Goal: Task Accomplishment & Management: Use online tool/utility

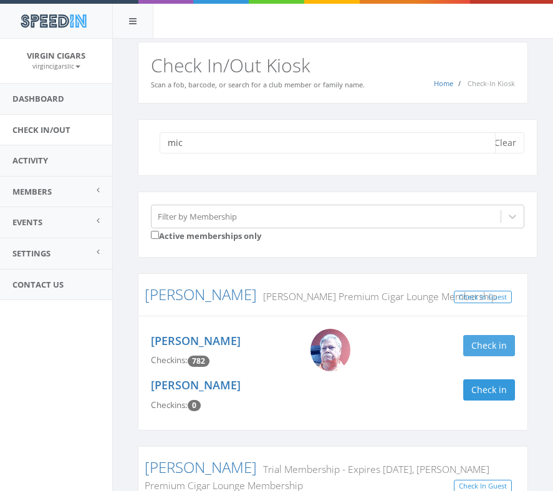
type input "mic"
click at [489, 347] on button "Check in" at bounding box center [489, 345] width 52 height 21
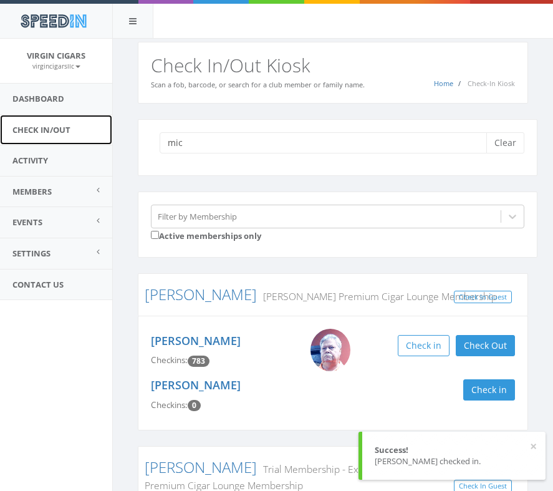
drag, startPoint x: 54, startPoint y: 130, endPoint x: 98, endPoint y: 133, distance: 44.3
click at [55, 130] on link "Check In/Out" at bounding box center [56, 130] width 112 height 31
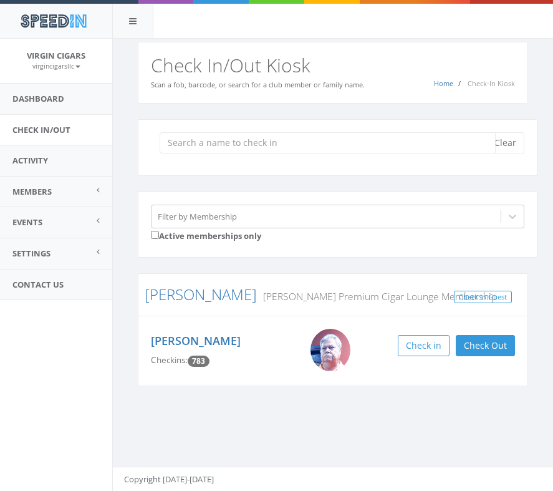
click at [255, 146] on input "search" at bounding box center [328, 142] width 336 height 21
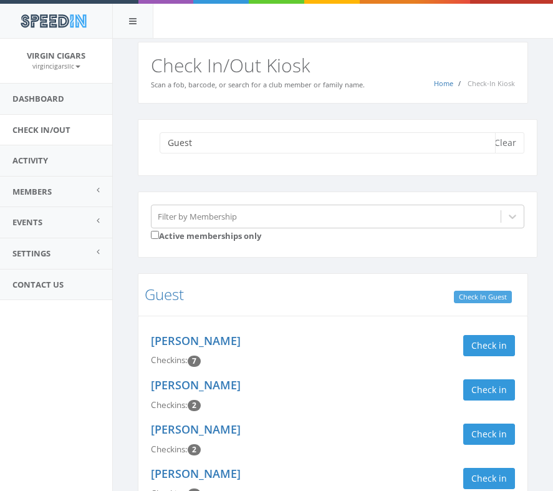
type input "Guest"
click at [474, 299] on link "Check In Guest" at bounding box center [483, 296] width 58 height 13
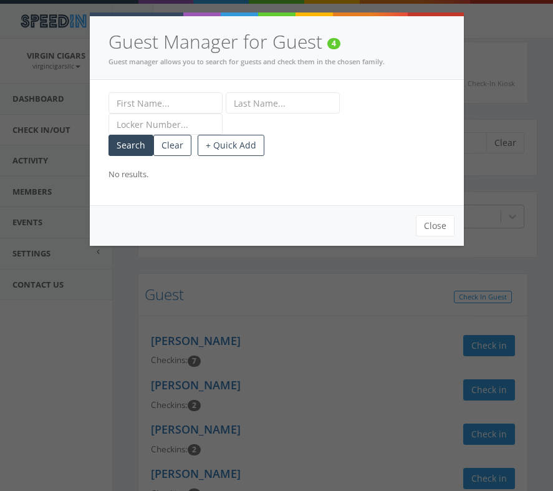
click at [186, 103] on input "text" at bounding box center [165, 102] width 114 height 21
type input "James"
click at [272, 104] on input "text" at bounding box center [283, 102] width 114 height 21
type input "Baker"
click at [239, 150] on button "+ Quick Add" at bounding box center [231, 145] width 67 height 21
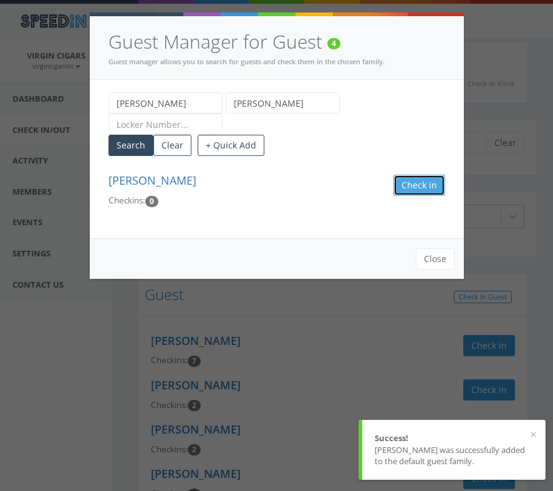
click at [420, 178] on button "Check in Guest" at bounding box center [419, 185] width 52 height 21
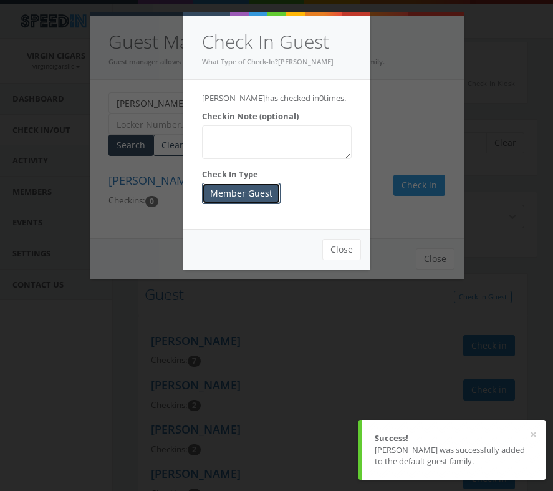
click at [262, 194] on button "Member Guest" at bounding box center [241, 193] width 79 height 21
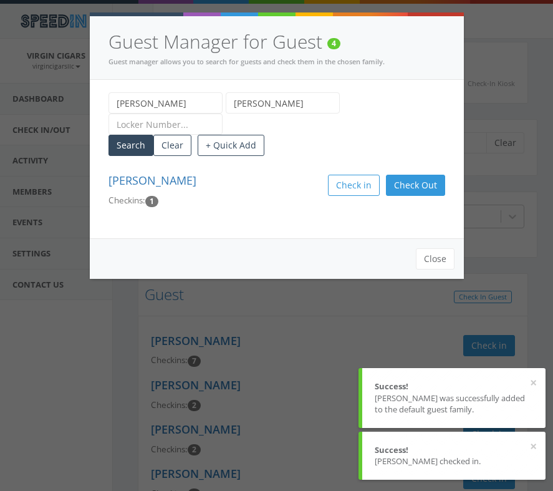
drag, startPoint x: 141, startPoint y: 100, endPoint x: 100, endPoint y: 99, distance: 41.8
click at [100, 99] on div "James Baker Search Clear + Quick Add James Baker Checkins: 1 In: Sep 30, 3:23 P…" at bounding box center [277, 159] width 374 height 158
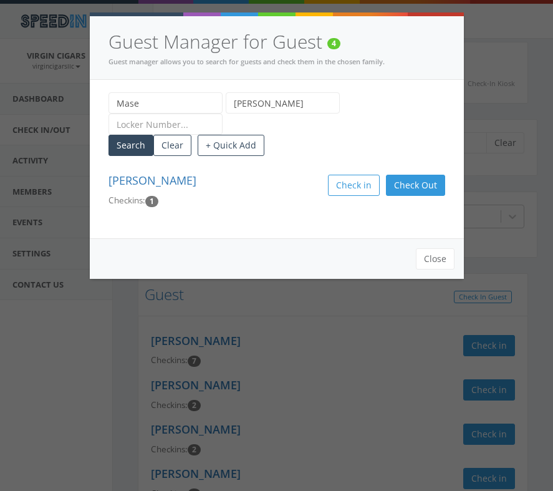
type input "Mase"
drag, startPoint x: 271, startPoint y: 104, endPoint x: 198, endPoint y: 87, distance: 74.2
click at [199, 88] on div "Mase Baker Search Clear + Quick Add James Baker Checkins: 1 In: Sep 30, 3:23 PM…" at bounding box center [277, 159] width 374 height 158
type input "Aljader"
click at [242, 145] on button "+ Quick Add" at bounding box center [231, 145] width 67 height 21
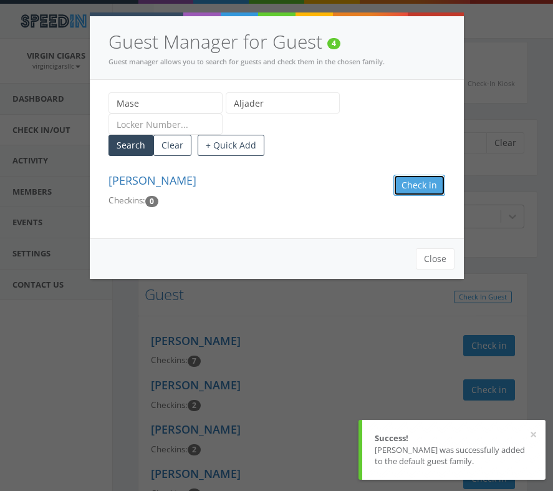
click at [414, 191] on button "Check in Guest" at bounding box center [419, 185] width 52 height 21
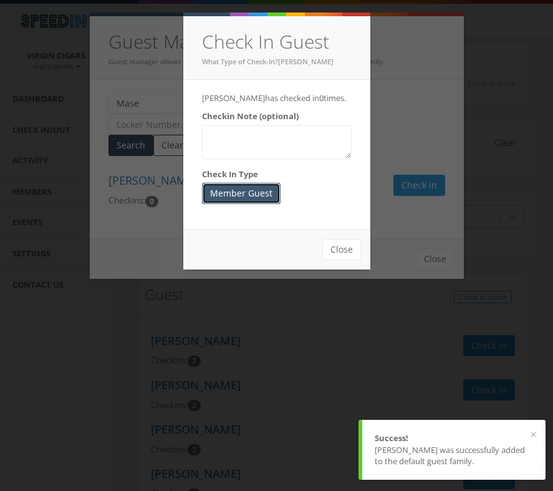
click at [254, 193] on button "Member Guest" at bounding box center [241, 193] width 79 height 21
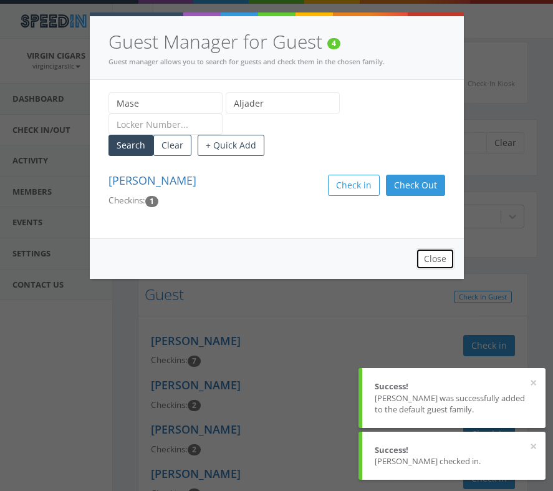
click at [446, 257] on button "Close" at bounding box center [435, 258] width 39 height 21
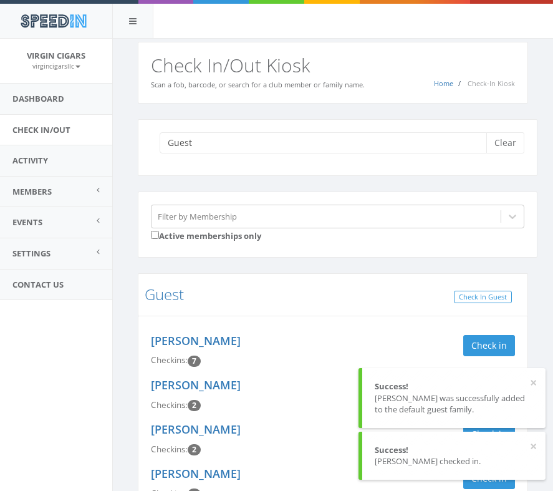
scroll to position [16, 0]
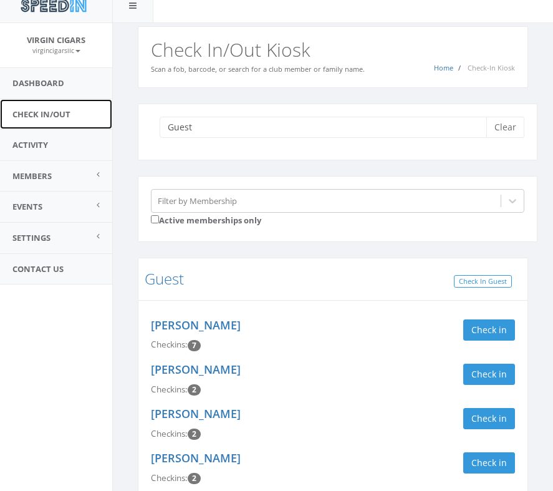
click at [44, 110] on link "Check In/Out" at bounding box center [56, 114] width 112 height 31
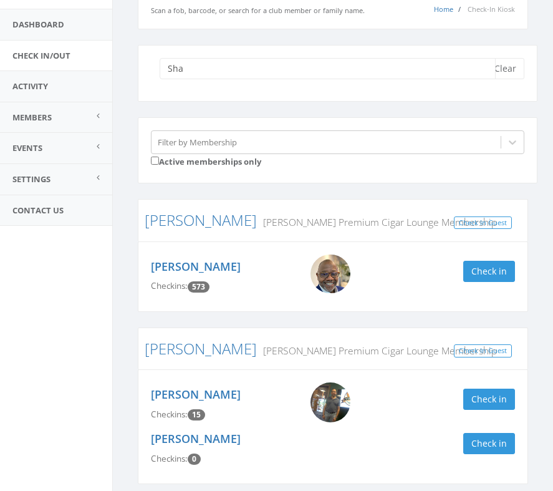
scroll to position [69, 0]
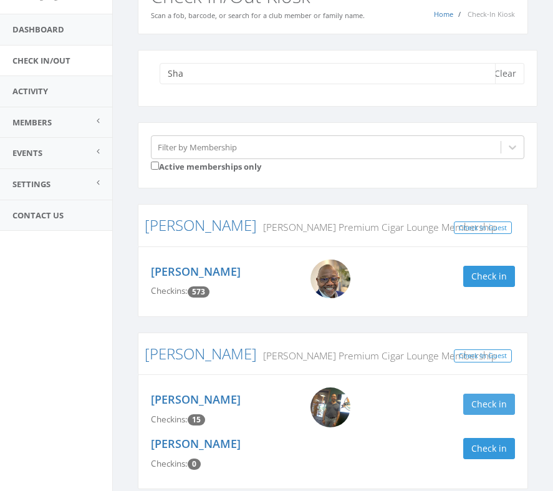
type input "Sha"
click at [492, 398] on button "Check in" at bounding box center [489, 403] width 52 height 21
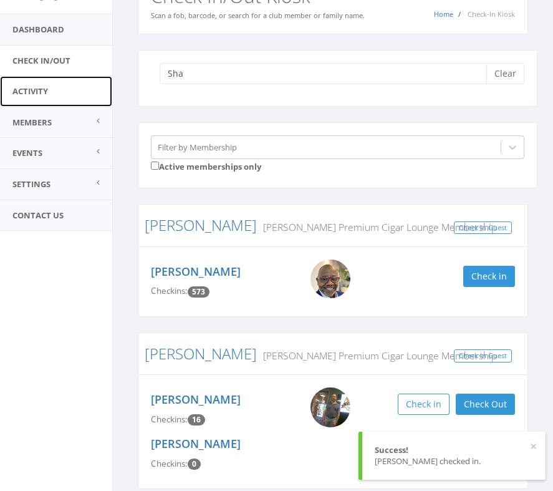
click at [31, 90] on link "Activity" at bounding box center [56, 91] width 112 height 31
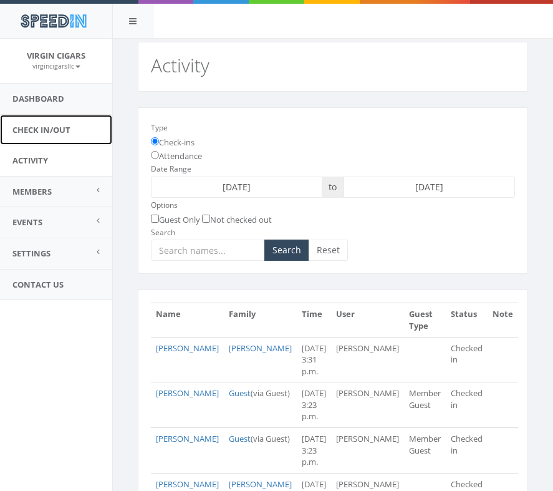
click at [45, 129] on link "Check In/Out" at bounding box center [56, 130] width 112 height 31
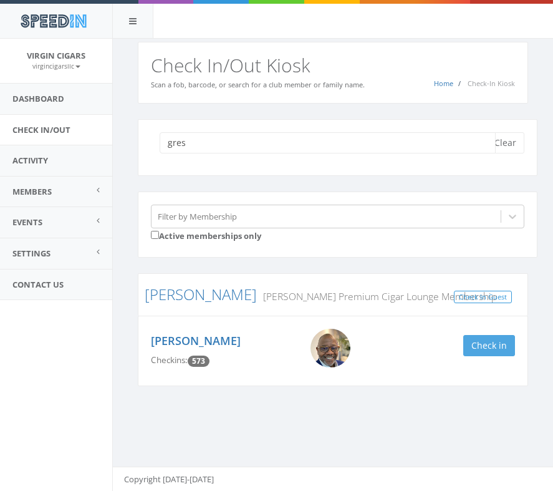
type input "gres"
click at [497, 343] on button "Check in" at bounding box center [489, 345] width 52 height 21
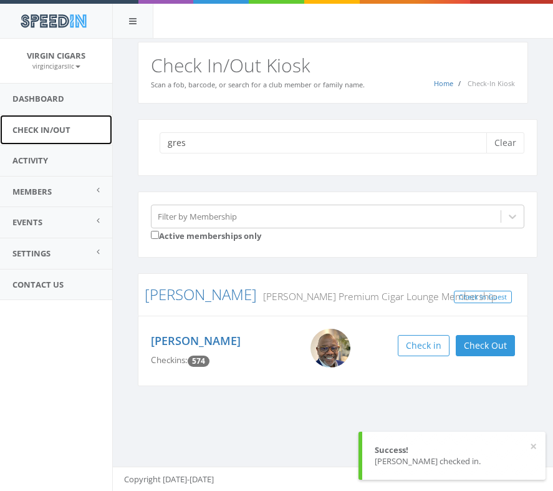
click at [37, 125] on link "Check In/Out" at bounding box center [56, 130] width 112 height 31
